Goal: Information Seeking & Learning: Find specific fact

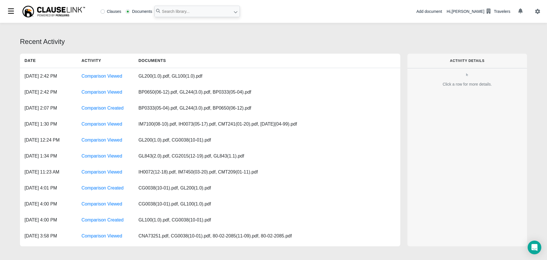
click at [103, 11] on label "Clauses" at bounding box center [111, 11] width 21 height 4
radio input "true"
paste input "A. INSURING AGREEMENT"
click at [169, 10] on input "A. INSURING AGREEMENT" at bounding box center [197, 11] width 86 height 11
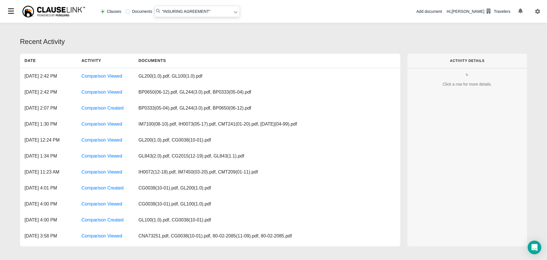
type input ""INSURING AGREEMENT""
click at [234, 12] on icon at bounding box center [236, 12] width 4 height 4
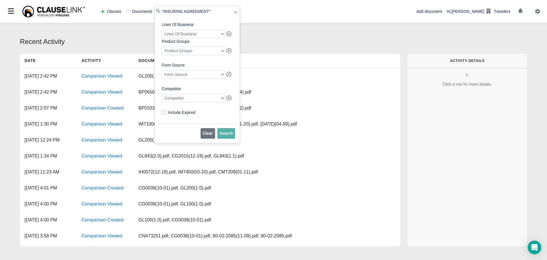
click at [203, 101] on div at bounding box center [194, 98] width 64 height 9
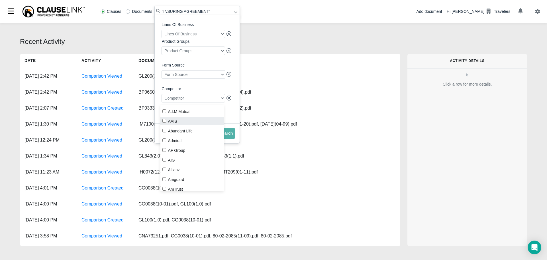
click at [164, 123] on label "AAIS" at bounding box center [192, 121] width 64 height 8
checkbox input "true"
click at [229, 135] on span "Search" at bounding box center [226, 133] width 13 height 5
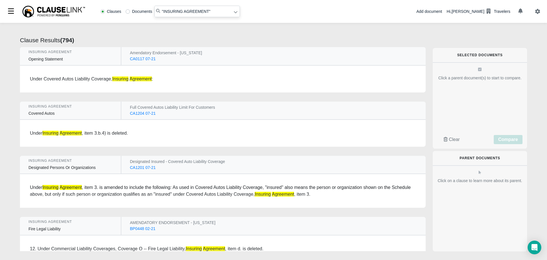
radio input "false"
radio input "true"
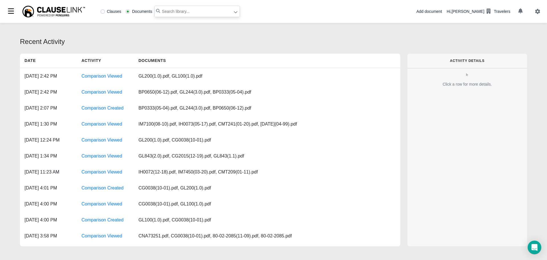
click at [178, 8] on input "text" at bounding box center [197, 11] width 86 height 11
paste input "A. INSURING AGREEMENT"
type input ""INSURING AGREEMENT""
click at [104, 11] on label "Clauses" at bounding box center [111, 11] width 21 height 4
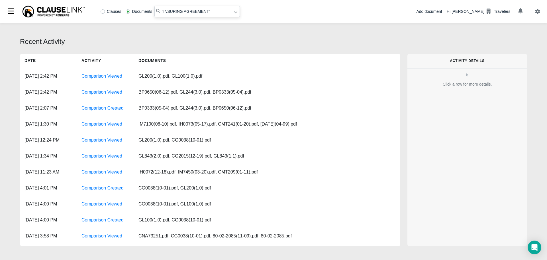
radio input "true"
click at [235, 14] on icon at bounding box center [236, 12] width 4 height 4
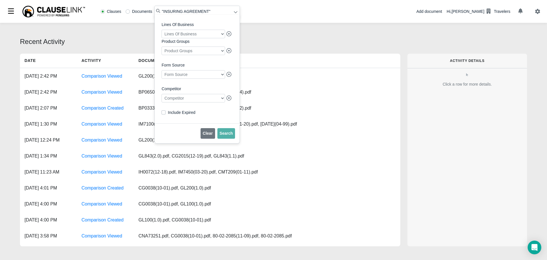
click at [221, 100] on div at bounding box center [194, 98] width 64 height 9
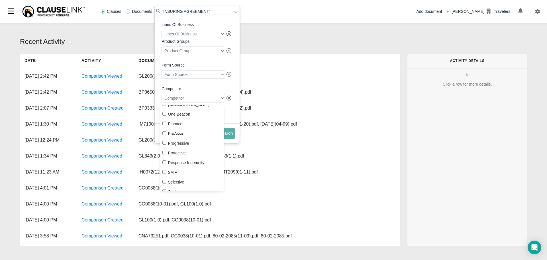
scroll to position [627, 0]
click at [166, 143] on input "Progressive" at bounding box center [164, 143] width 4 height 4
checkbox input "true"
click at [225, 135] on span "Search" at bounding box center [226, 133] width 13 height 5
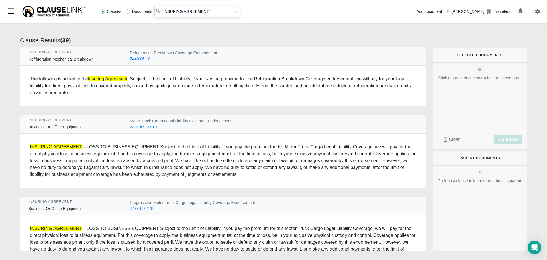
click at [64, 148] on em "AGREEMENT" at bounding box center [67, 146] width 29 height 5
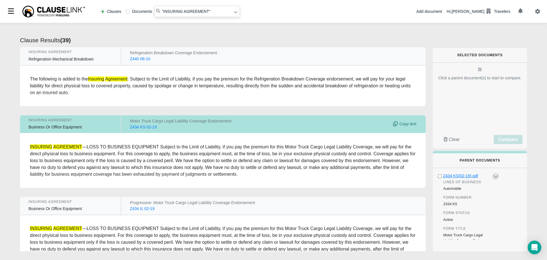
click at [461, 176] on div "Z434 KS(02-19).pdf" at bounding box center [467, 176] width 48 height 6
radio input "false"
radio input "true"
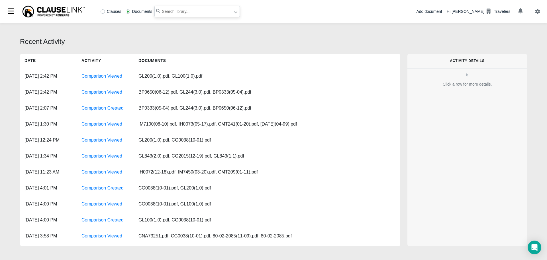
click at [160, 10] on input "text" at bounding box center [197, 11] width 86 height 11
type input ""Excess Property""
click at [236, 13] on icon at bounding box center [236, 12] width 4 height 4
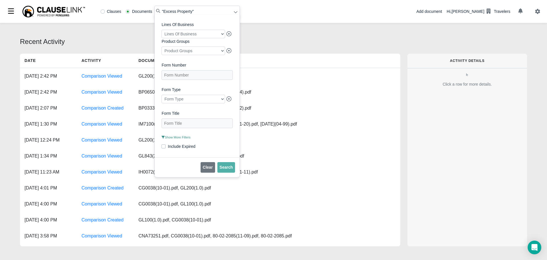
click at [180, 139] on span "Show More Filters" at bounding box center [176, 136] width 29 height 3
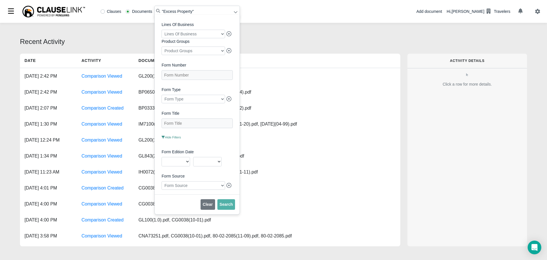
scroll to position [114, 0]
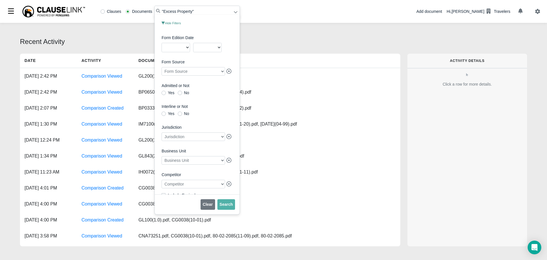
click at [194, 188] on div at bounding box center [194, 184] width 64 height 9
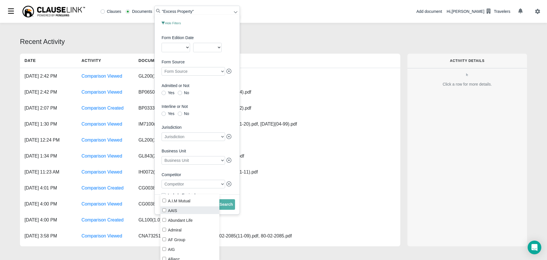
click at [167, 211] on label "AAIS" at bounding box center [189, 210] width 59 height 8
checkbox input "true"
click at [230, 207] on button "Search" at bounding box center [226, 204] width 18 height 11
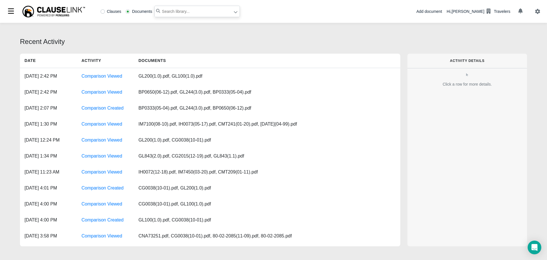
click at [166, 8] on input "text" at bounding box center [197, 11] width 86 height 11
type input ""Excess Property""
click at [235, 12] on icon at bounding box center [236, 12] width 4 height 4
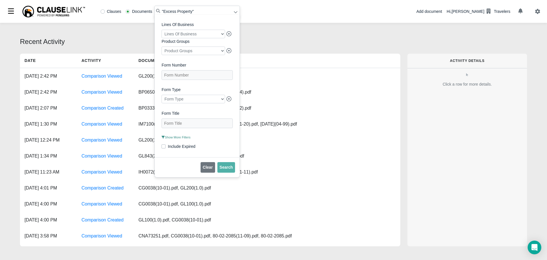
click at [180, 139] on span "Show More Filters" at bounding box center [176, 136] width 29 height 3
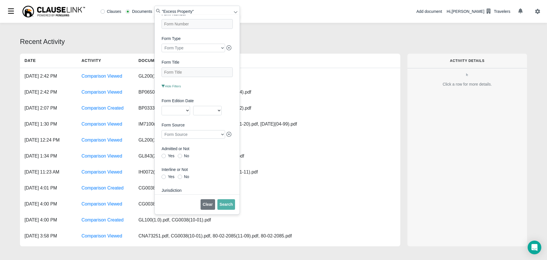
scroll to position [131, 0]
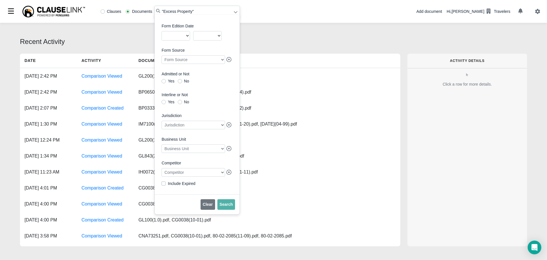
click at [189, 173] on div at bounding box center [194, 172] width 64 height 9
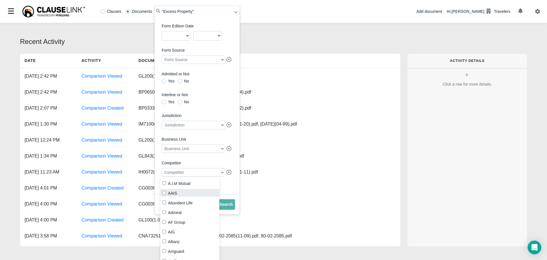
click at [177, 192] on label "AAIS" at bounding box center [189, 193] width 59 height 8
checkbox input "true"
click at [226, 201] on button "Search" at bounding box center [226, 204] width 18 height 11
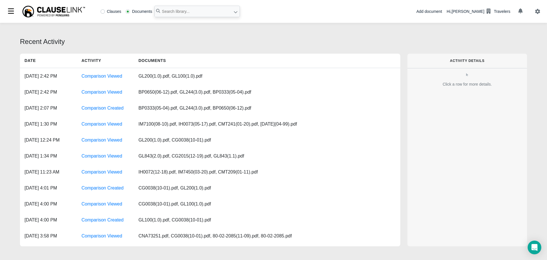
click at [408, 34] on div "Recent Activity Date Activity Documents Oct 20, 2023, 2:42 PM Comparison Viewed…" at bounding box center [273, 142] width 547 height 239
paste input "EXCESS PROPERTY COVERAGE"
type input ""EXCESS PROPERTY COVERAGE""
click at [235, 10] on icon at bounding box center [236, 12] width 4 height 4
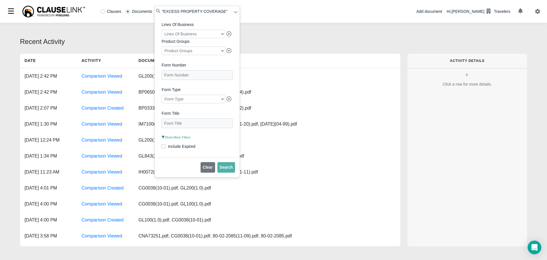
click at [182, 139] on span "Show More Filters" at bounding box center [176, 136] width 29 height 3
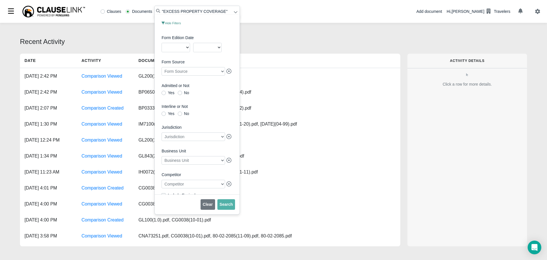
scroll to position [131, 0]
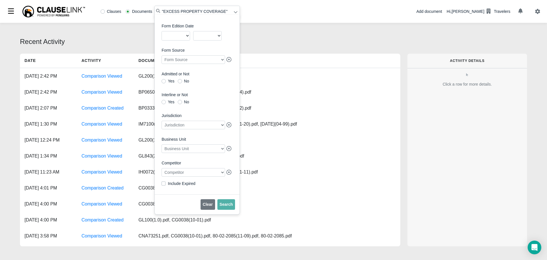
click at [186, 174] on div at bounding box center [194, 172] width 64 height 9
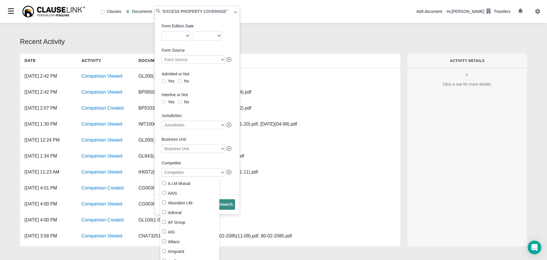
drag, startPoint x: 163, startPoint y: 194, endPoint x: 223, endPoint y: 199, distance: 60.9
click at [165, 194] on input "AAIS" at bounding box center [164, 193] width 4 height 4
checkbox input "true"
click at [226, 206] on span "Search" at bounding box center [226, 204] width 13 height 5
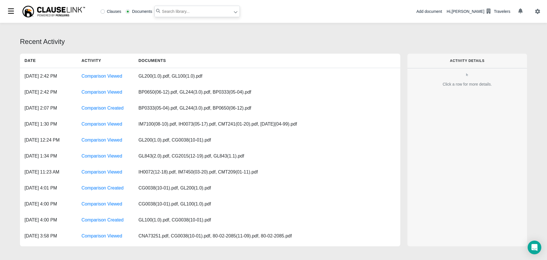
paste input "EXCESS PROPERTY COVERAGE"
type input ""EXCESS PROPERTY COVERAGE""
click at [234, 11] on icon at bounding box center [236, 12] width 4 height 4
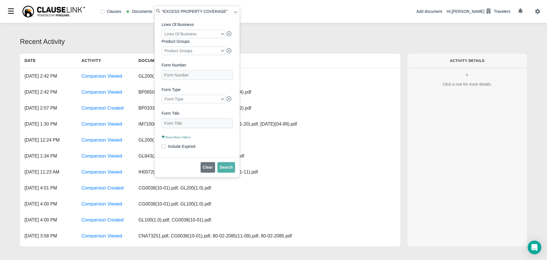
click at [178, 139] on span "Show More Filters" at bounding box center [176, 136] width 29 height 3
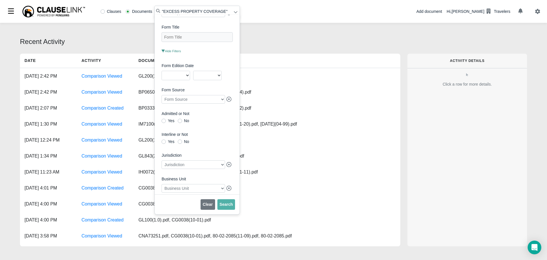
scroll to position [131, 0]
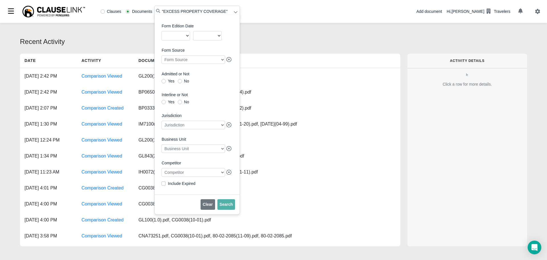
click at [185, 173] on div at bounding box center [194, 172] width 64 height 9
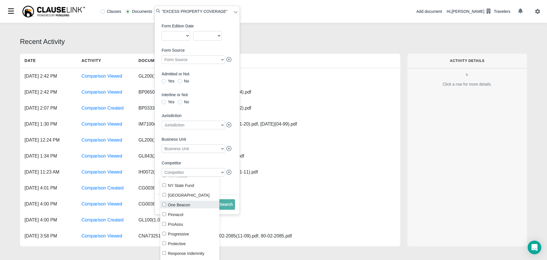
scroll to position [627, 0]
click at [165, 214] on input "Progressive" at bounding box center [164, 215] width 4 height 4
checkbox input "true"
click at [224, 204] on span "Search" at bounding box center [226, 204] width 13 height 5
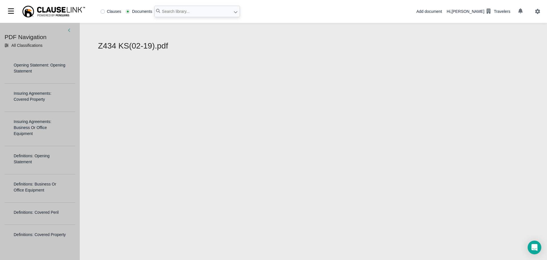
select select "1"
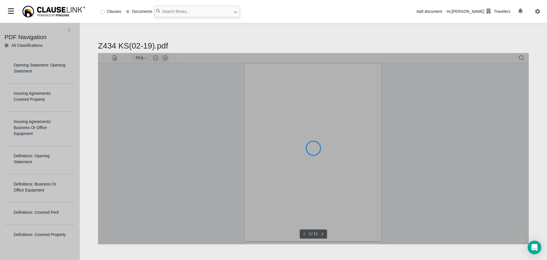
type input "79"
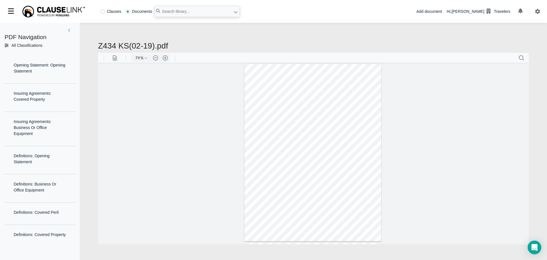
click at [99, 45] on h2 "Z434 KS(02-19).pdf" at bounding box center [313, 46] width 431 height 10
type input "2"
click at [103, 42] on h2 "Z434 KS(02-19).pdf" at bounding box center [313, 46] width 431 height 10
drag, startPoint x: 99, startPoint y: 46, endPoint x: 152, endPoint y: 49, distance: 53.7
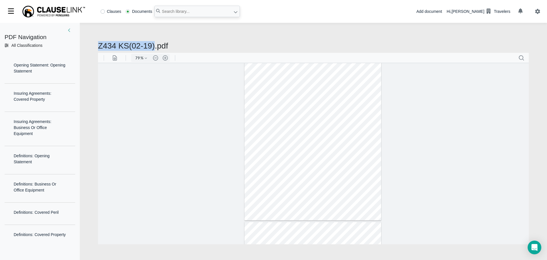
click at [152, 49] on h2 "Z434 KS(02-19).pdf" at bounding box center [313, 46] width 431 height 10
copy h2 "Z434 KS(02-19)"
click at [104, 12] on label "Clauses" at bounding box center [111, 11] width 21 height 4
radio input "true"
